Goal: Find specific page/section: Find specific page/section

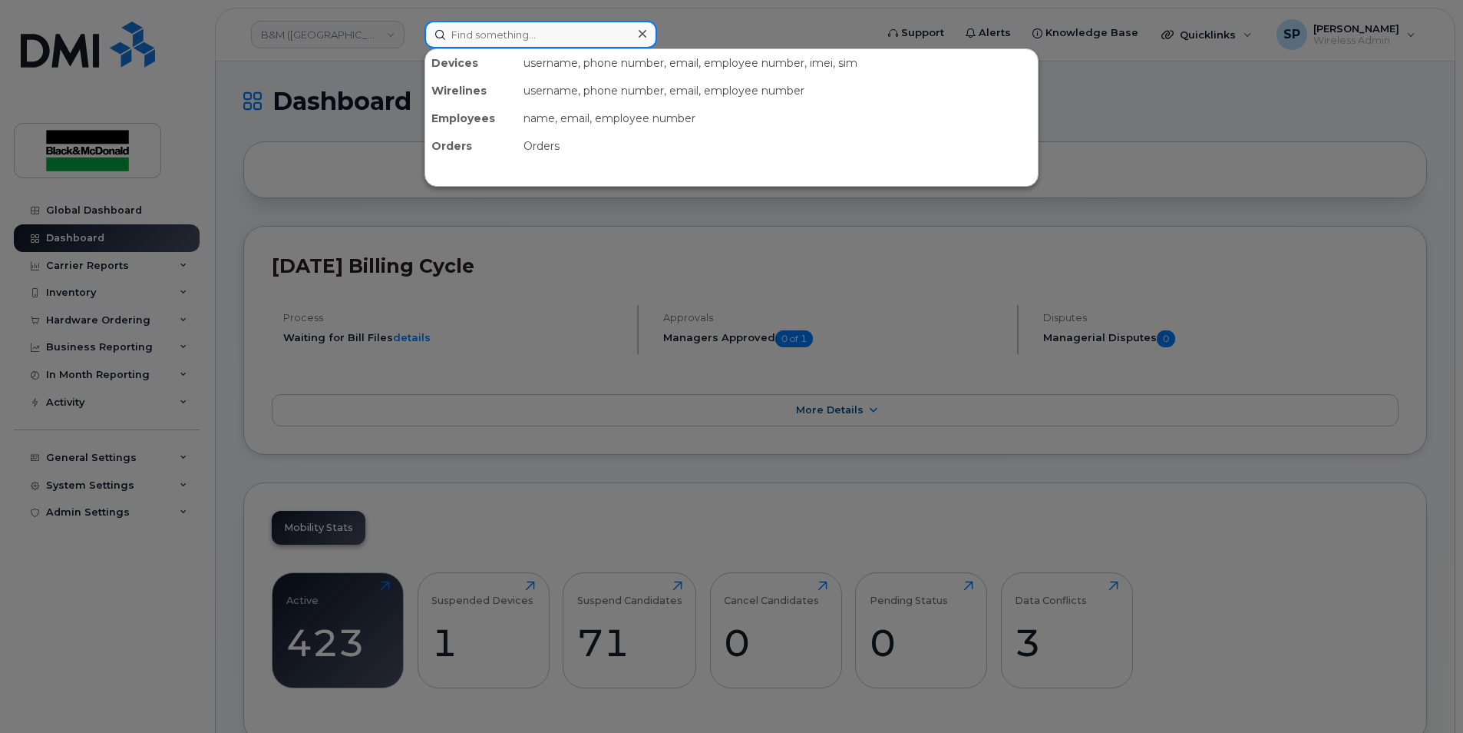
click at [473, 27] on input at bounding box center [541, 35] width 233 height 28
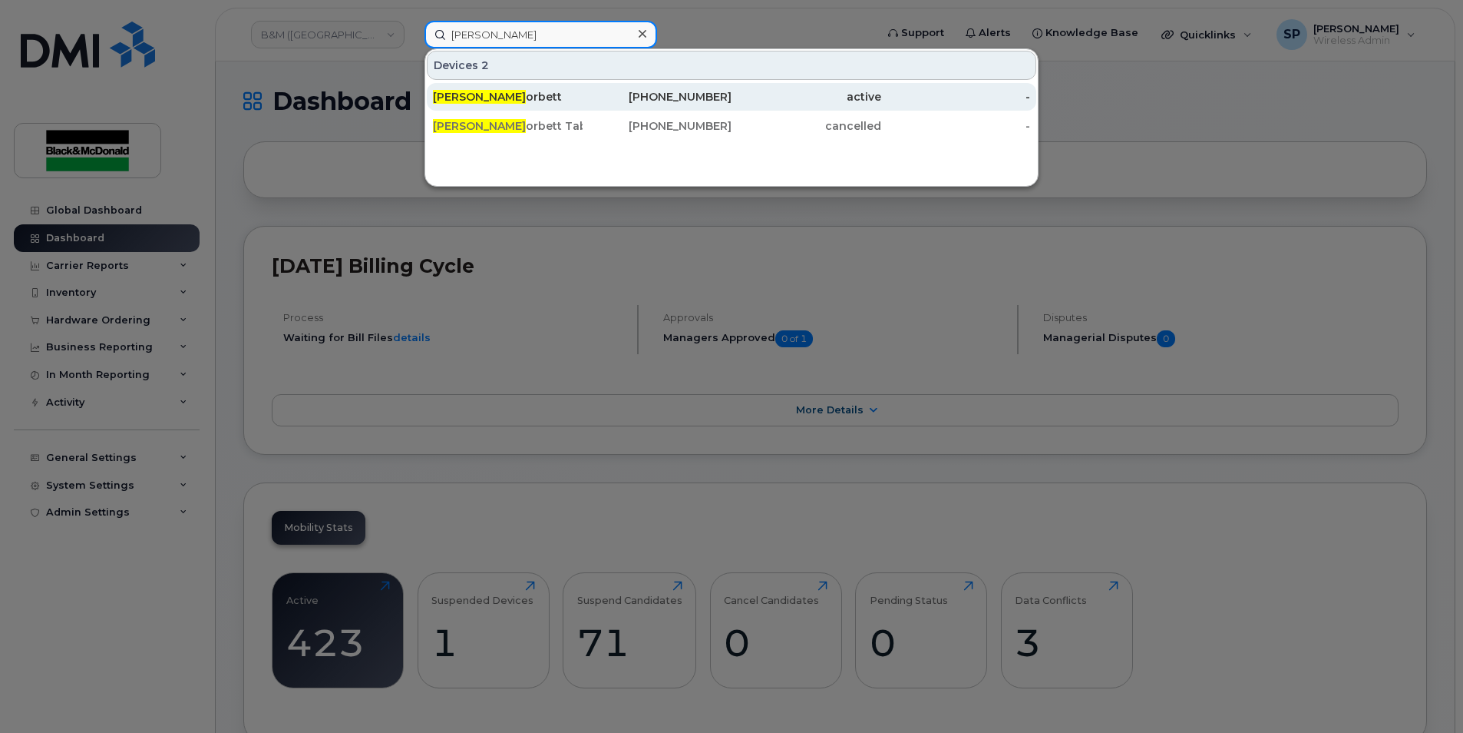
type input "Shaun C"
click at [487, 91] on div "Shaun C orbett" at bounding box center [508, 96] width 150 height 15
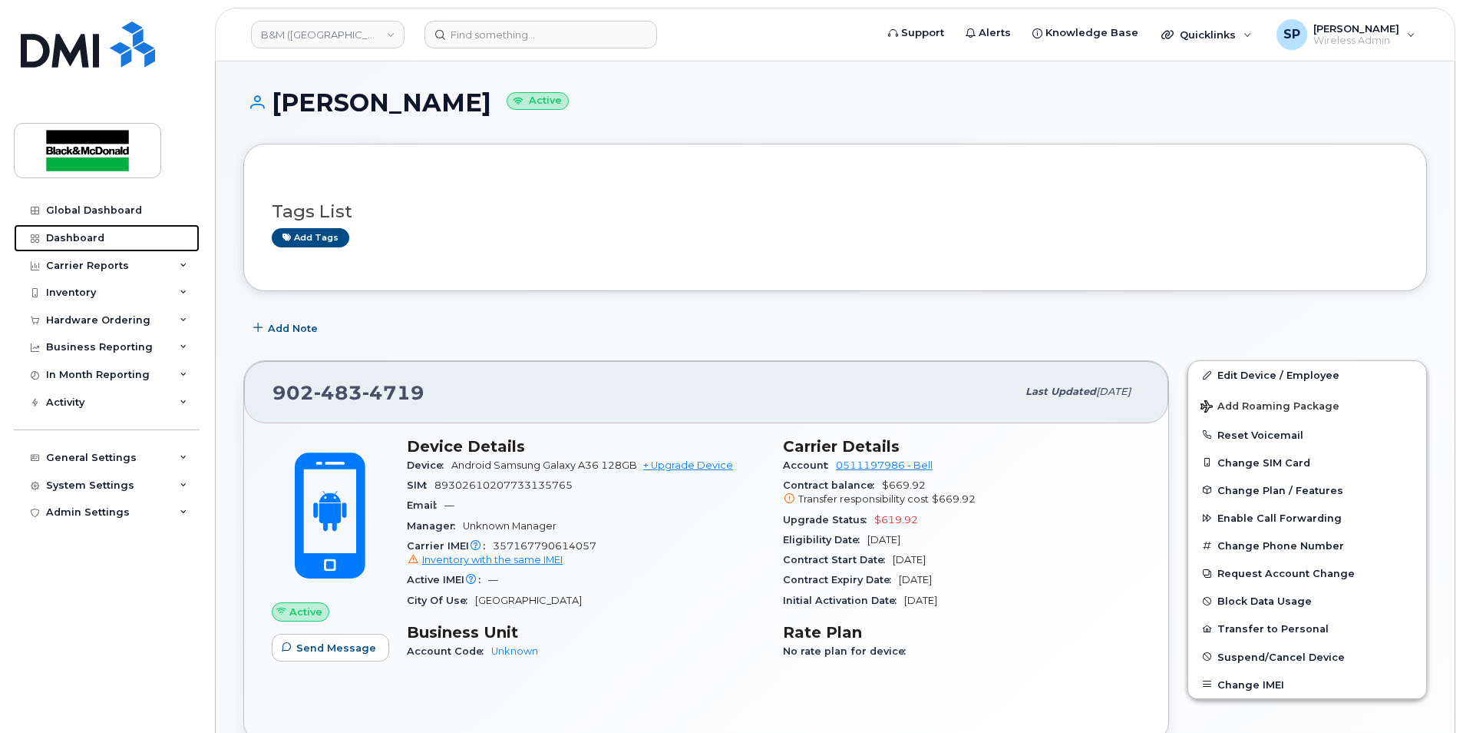
drag, startPoint x: 98, startPoint y: 227, endPoint x: 335, endPoint y: 87, distance: 275.7
click at [98, 227] on link "Dashboard" at bounding box center [107, 238] width 186 height 28
